Goal: Transaction & Acquisition: Purchase product/service

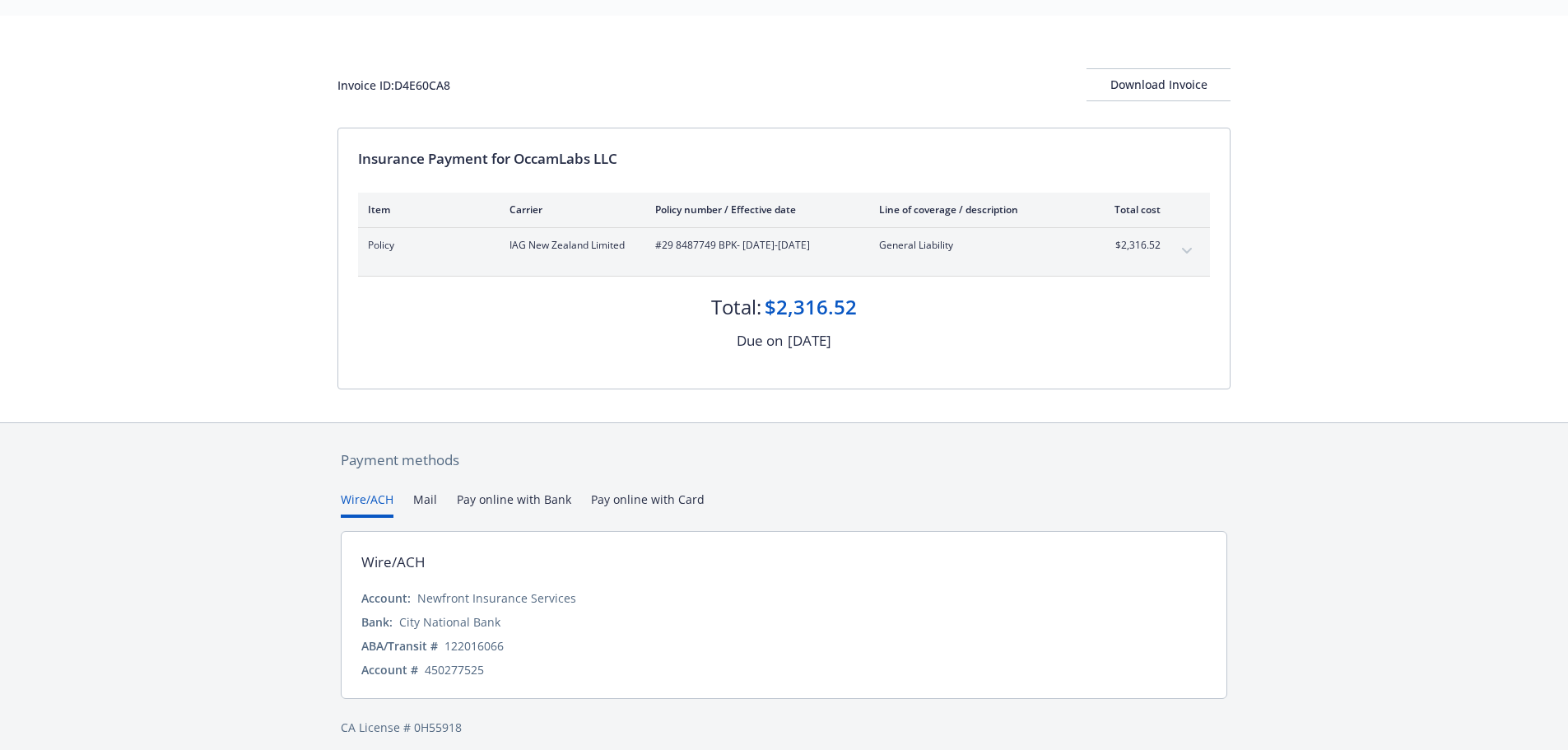
scroll to position [56, 0]
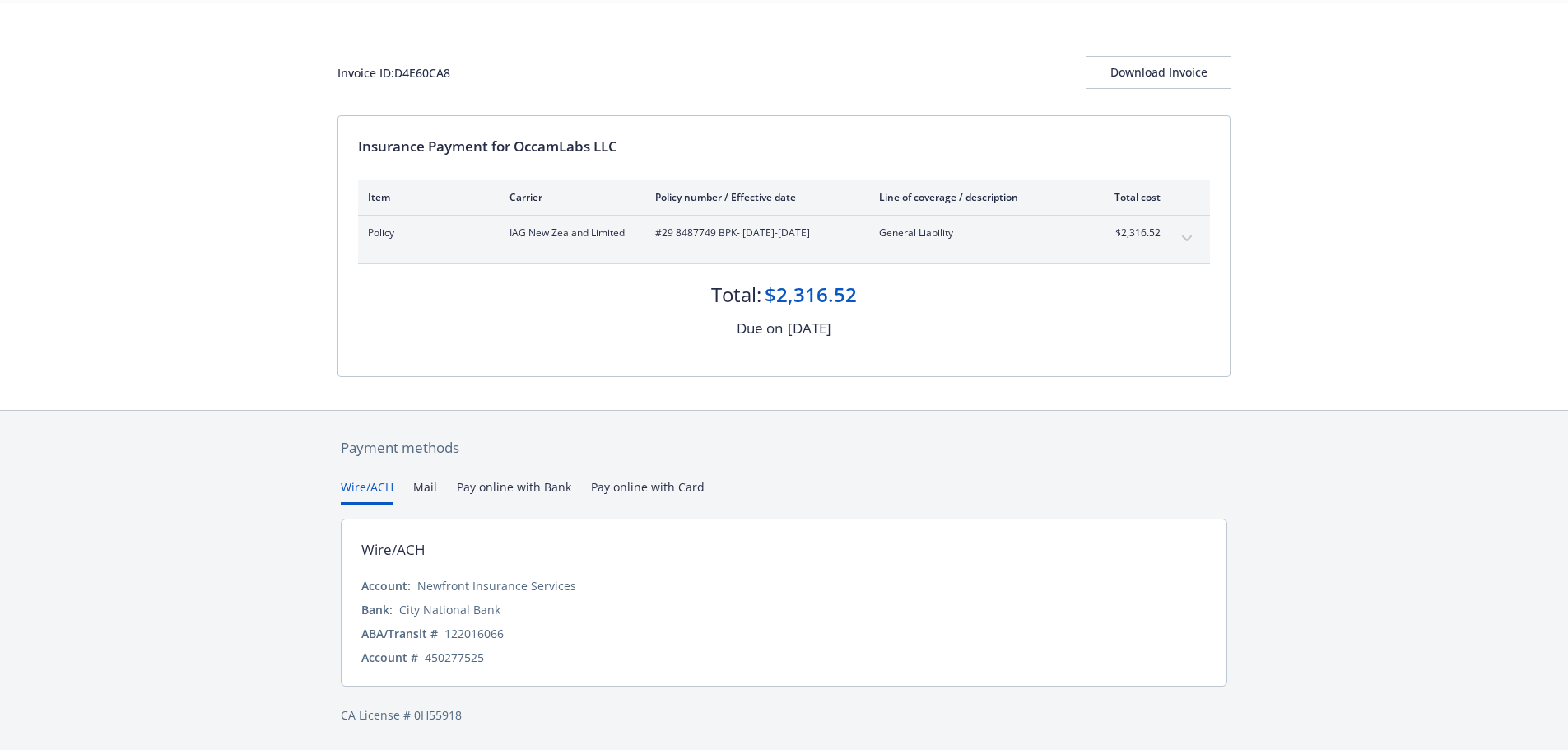
click at [408, 488] on div "Wire/ACH Mail Pay online with Bank Pay online with Card" at bounding box center [784, 492] width 887 height 27
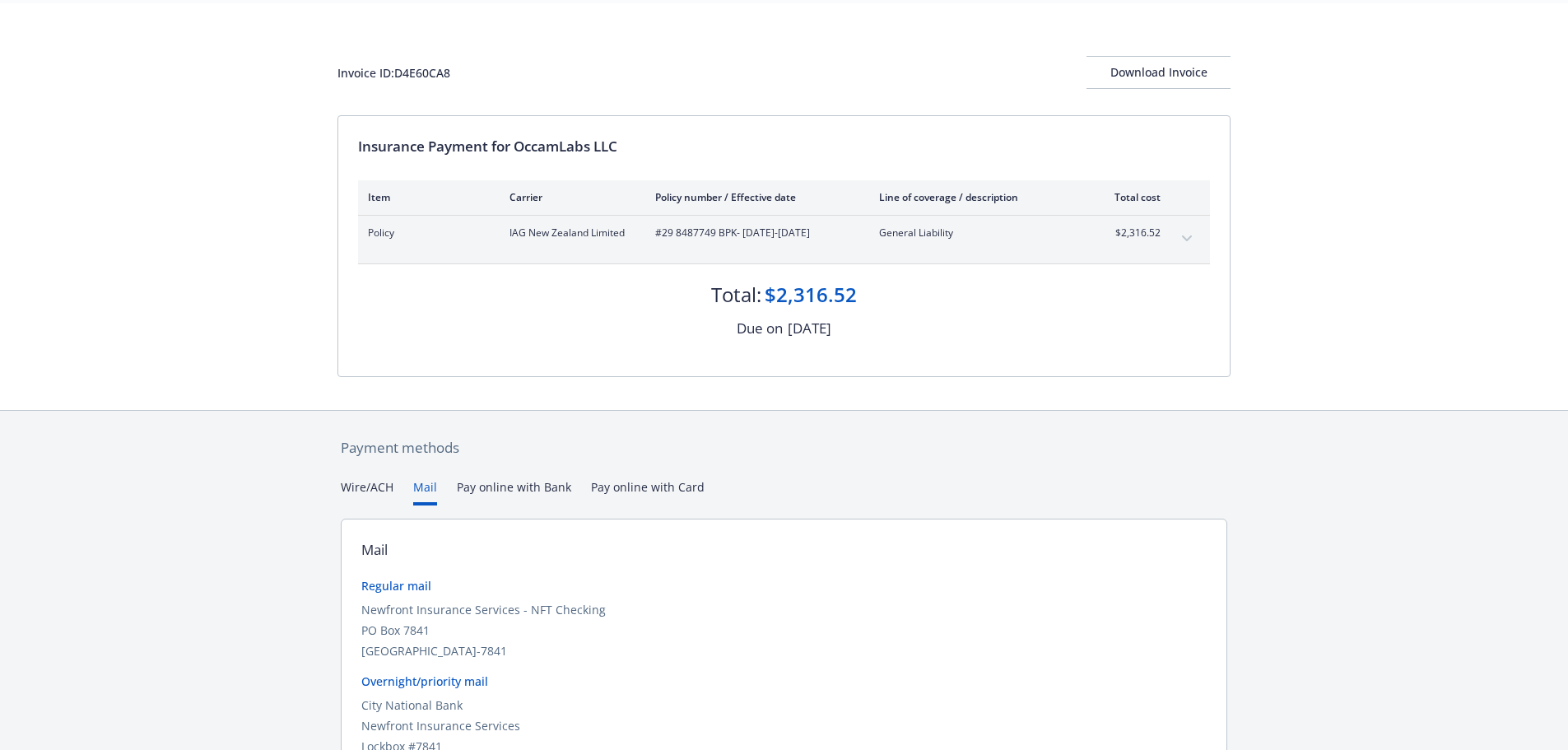
click at [423, 490] on button "Mail" at bounding box center [425, 492] width 24 height 27
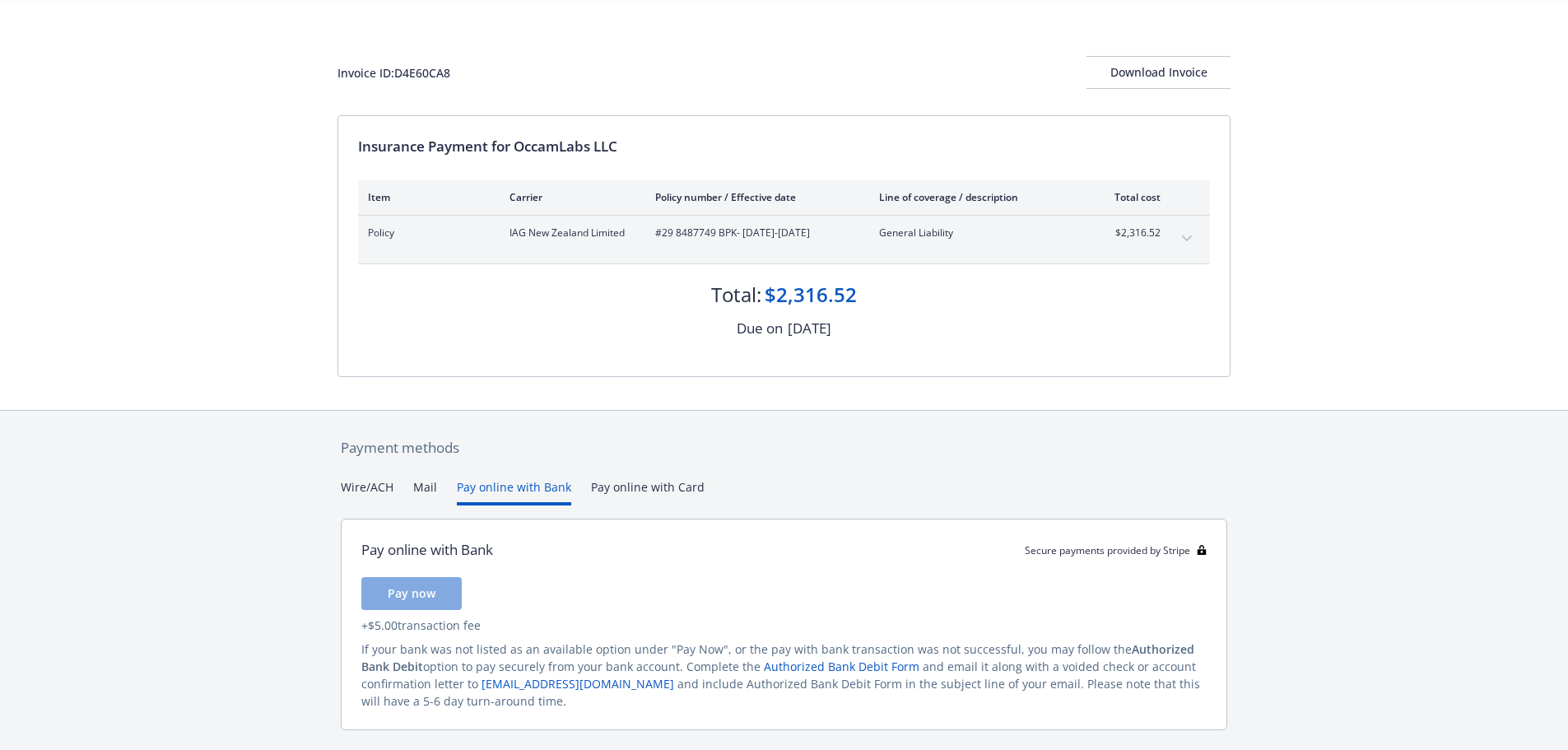
click at [481, 487] on button "Pay online with Bank" at bounding box center [514, 492] width 114 height 27
click at [364, 488] on button "Wire/ACH" at bounding box center [367, 492] width 53 height 27
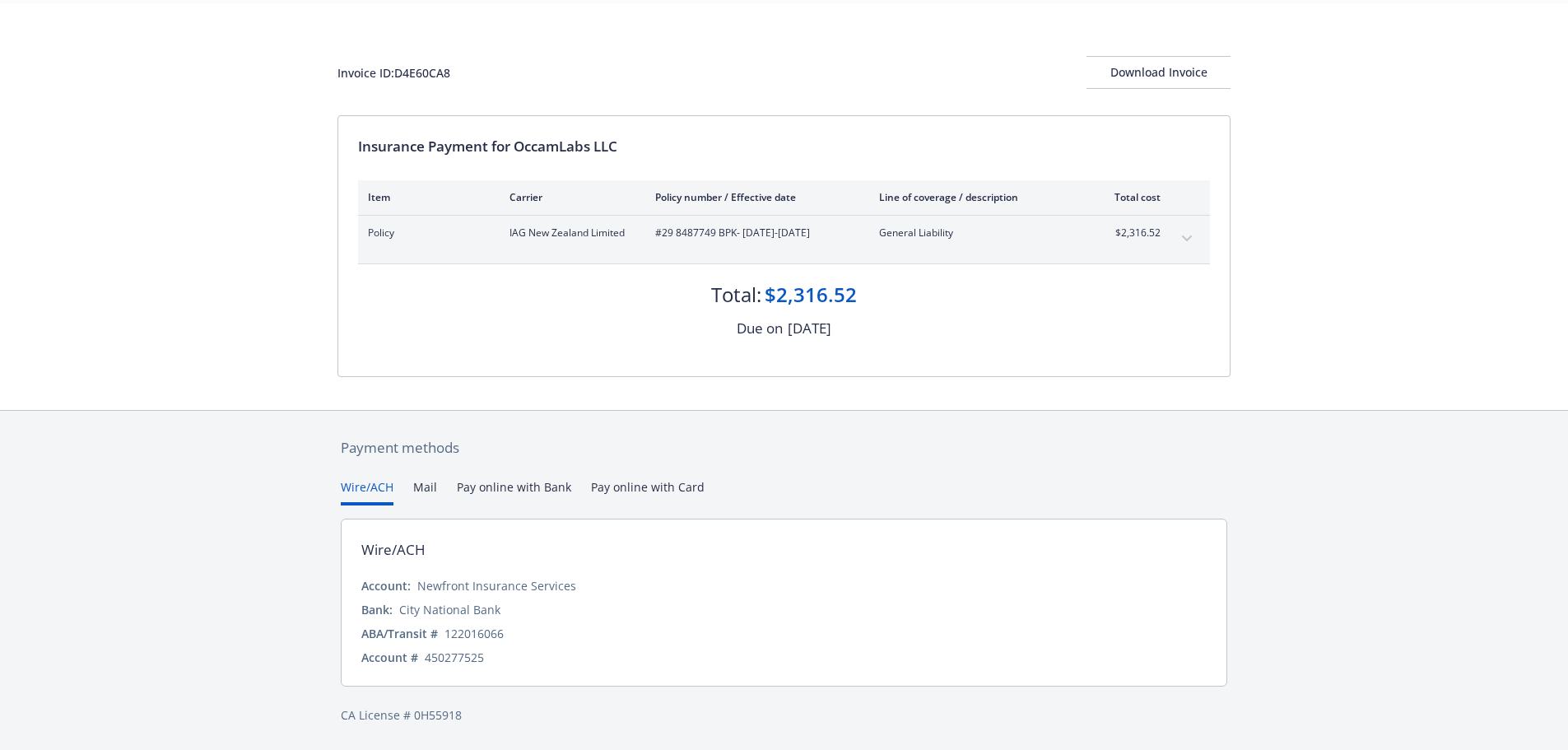
scroll to position [0, 0]
